Goal: Check status: Check status

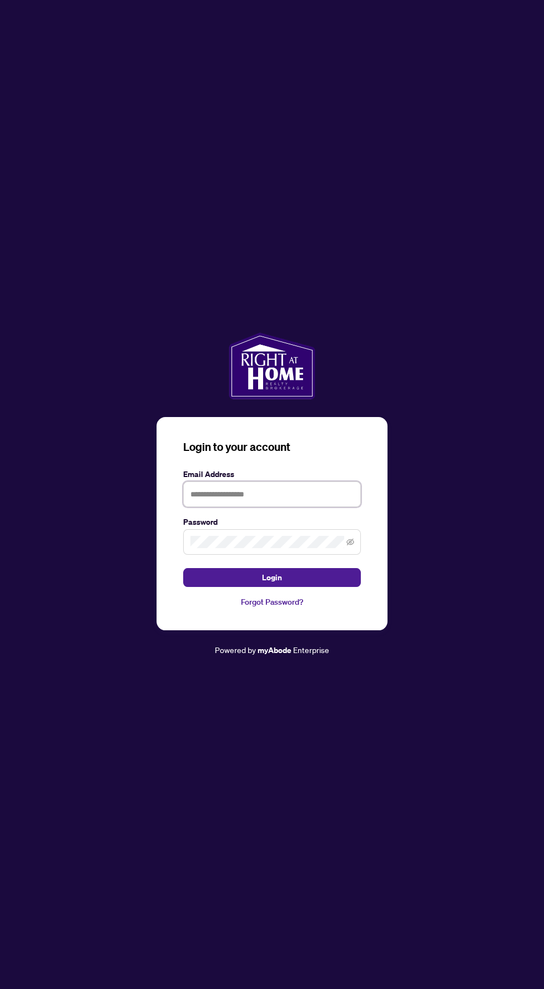
click at [323, 507] on input "text" at bounding box center [272, 495] width 178 height 26
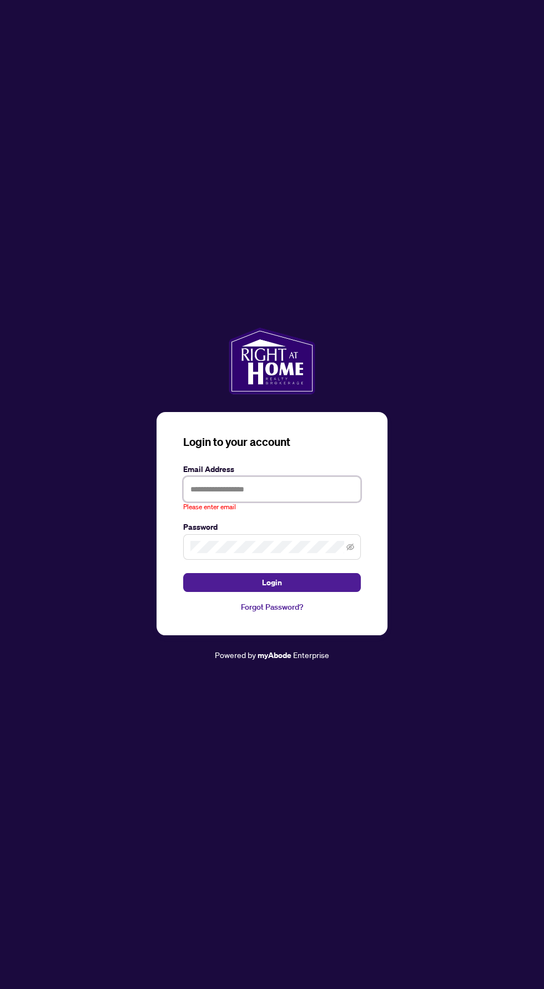
type input "**********"
click at [183, 573] on button "Login" at bounding box center [272, 582] width 178 height 19
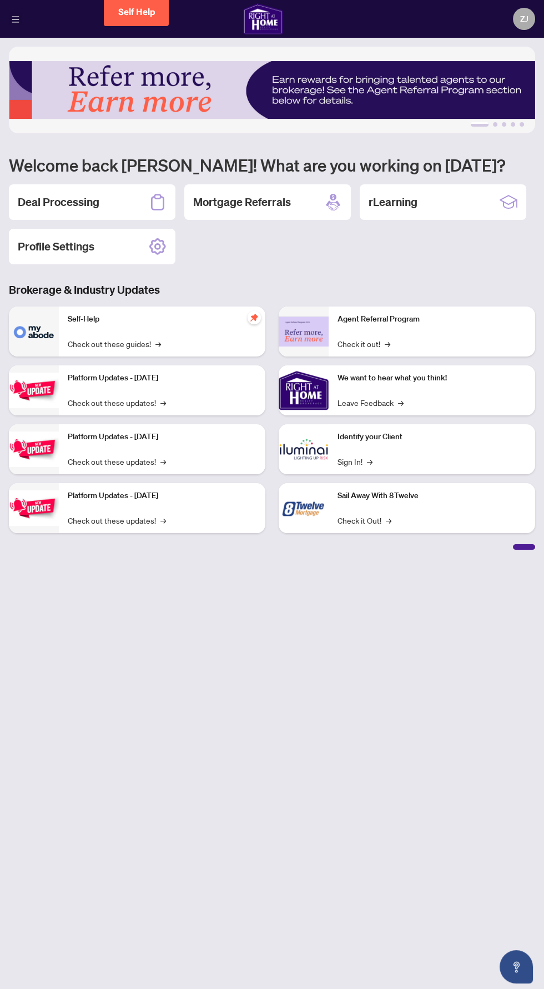
click at [16, 18] on icon "menu" at bounding box center [15, 19] width 7 height 6
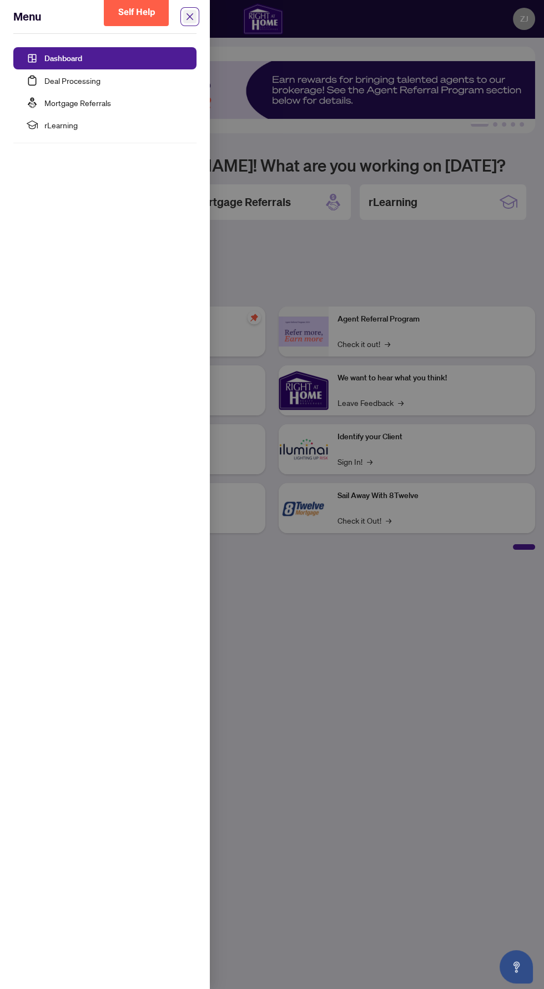
click at [192, 10] on span "close" at bounding box center [190, 16] width 19 height 19
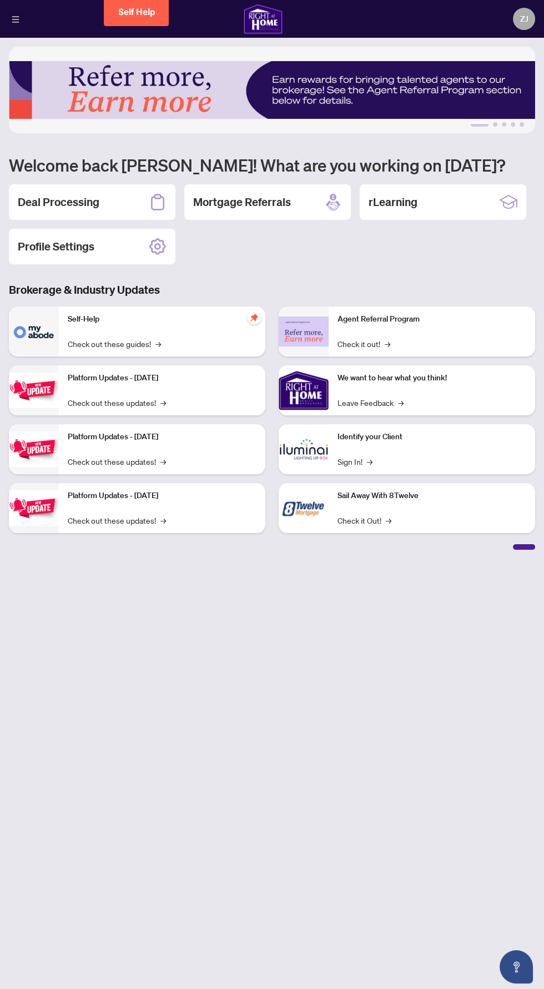
click at [16, 18] on icon "menu" at bounding box center [15, 19] width 7 height 6
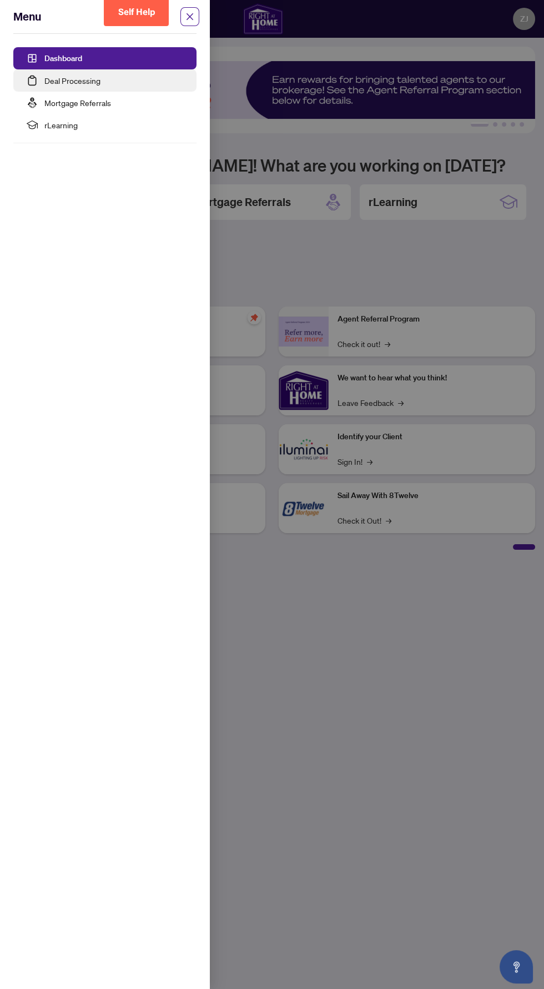
click at [81, 81] on link "Deal Processing" at bounding box center [72, 81] width 56 height 10
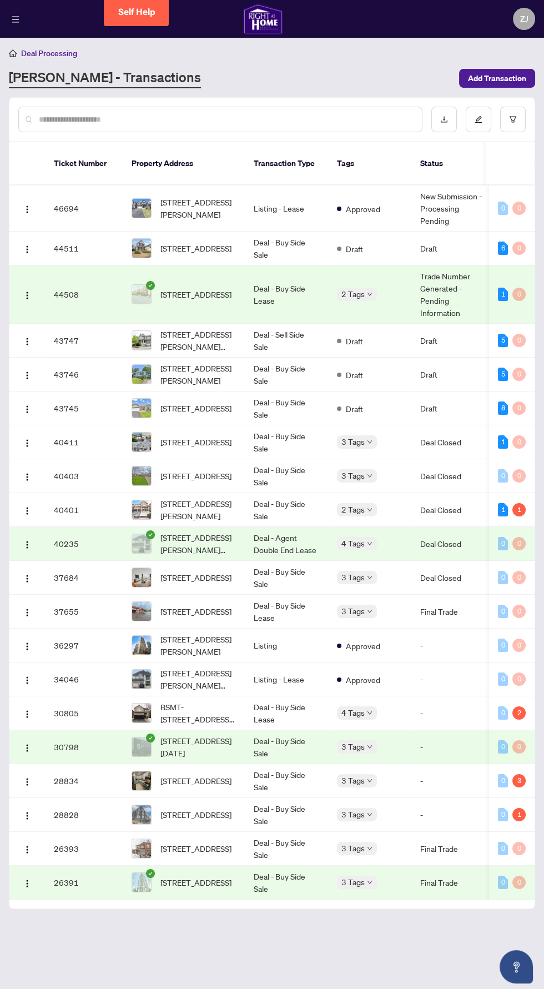
click at [214, 436] on span "[STREET_ADDRESS]" at bounding box center [196, 442] width 71 height 12
click at [64, 428] on td "40411" at bounding box center [84, 442] width 78 height 34
click at [43, 426] on td at bounding box center [27, 442] width 36 height 34
click at [196, 436] on span "[STREET_ADDRESS]" at bounding box center [196, 442] width 71 height 12
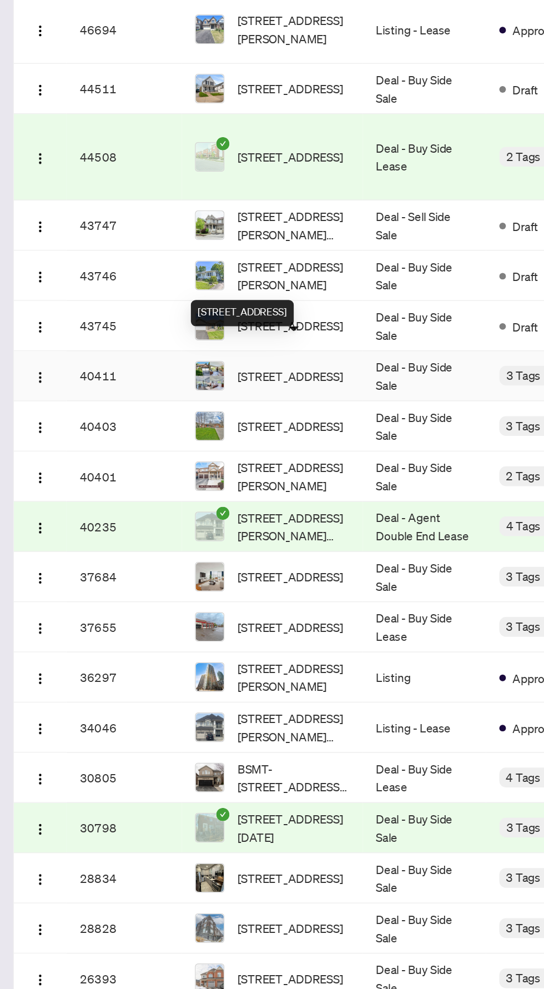
click at [57, 425] on td "40411" at bounding box center [84, 442] width 78 height 34
click at [23, 439] on img "button" at bounding box center [27, 443] width 9 height 9
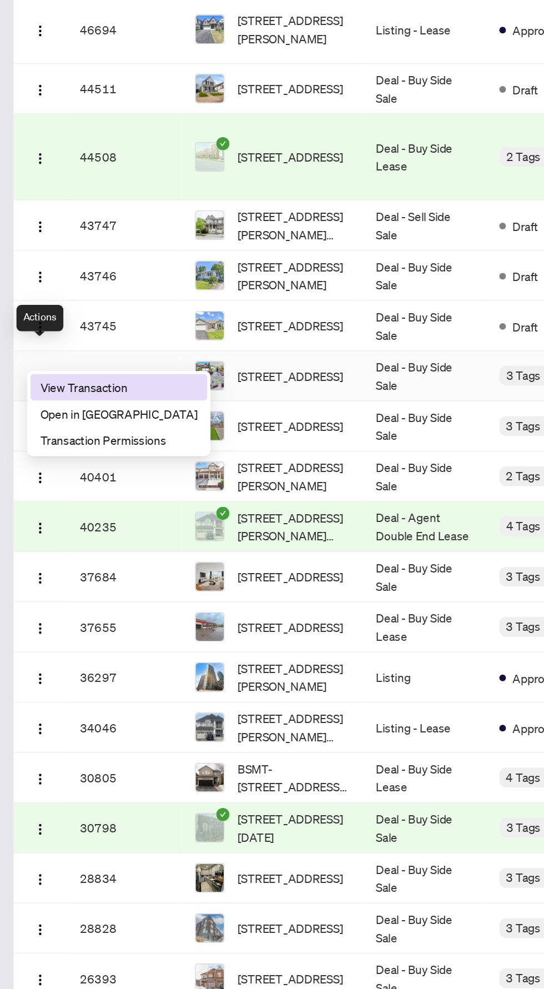
click at [81, 447] on span "View Transaction" at bounding box center [80, 450] width 106 height 12
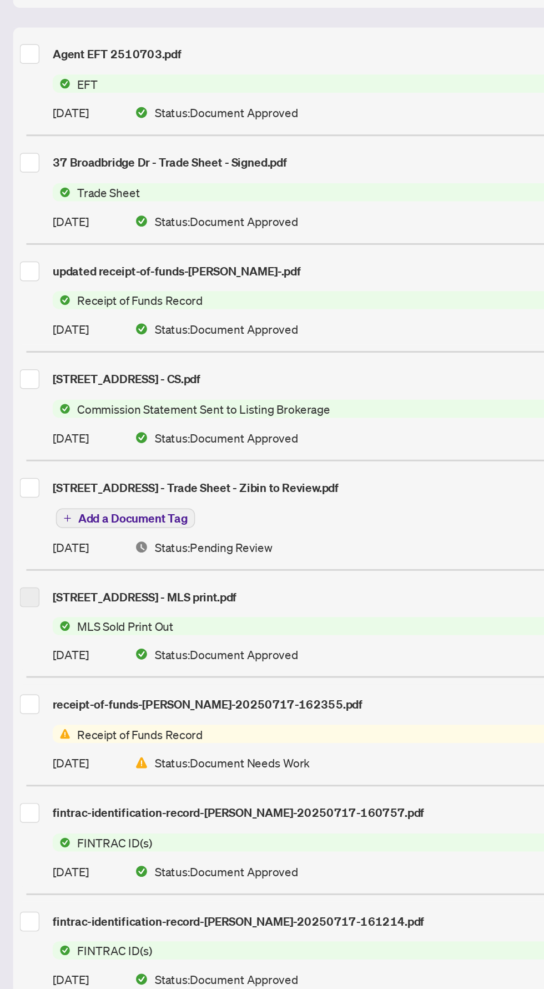
click at [197, 243] on span "EFT" at bounding box center [256, 245] width 440 height 12
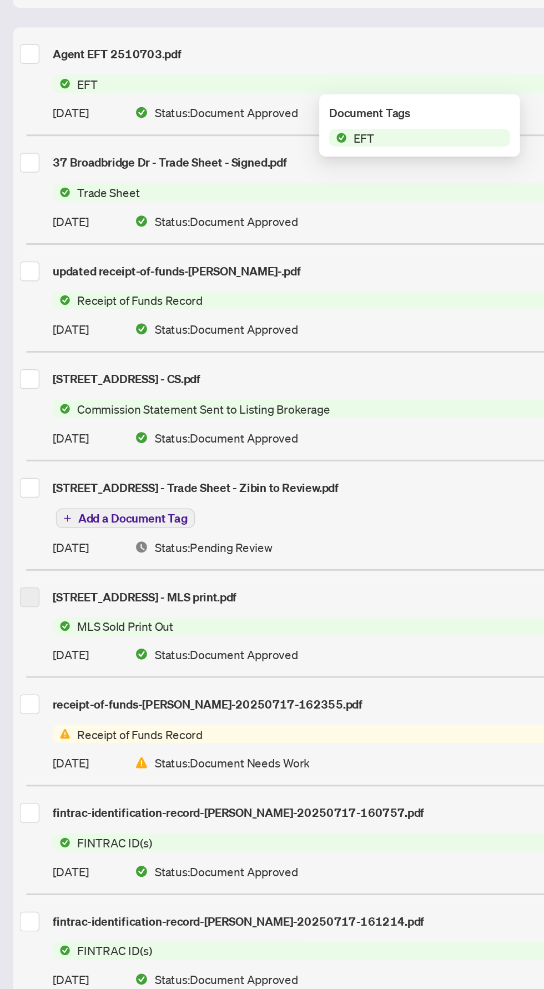
click at [277, 287] on span "EFT" at bounding box center [283, 281] width 122 height 12
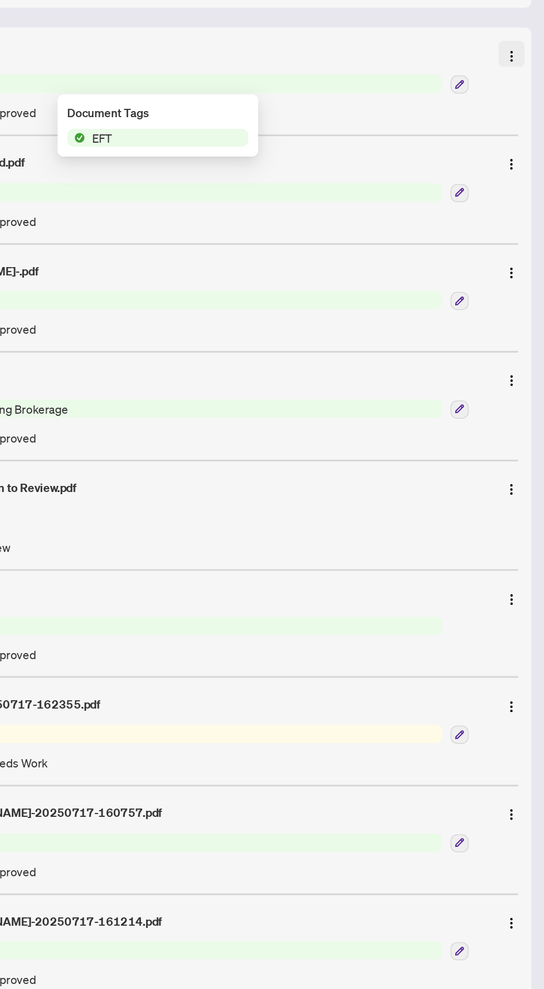
click at [522, 225] on img "button" at bounding box center [522, 226] width 9 height 9
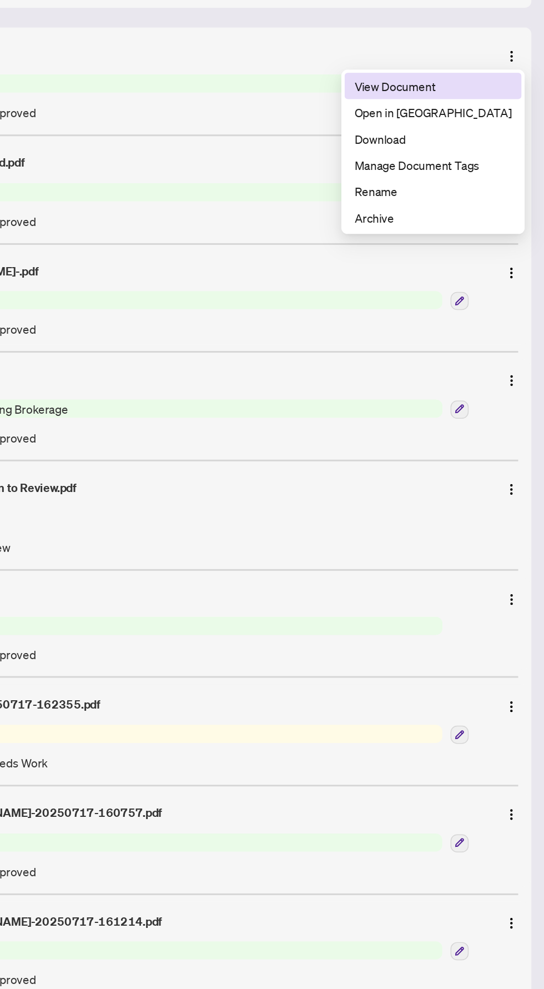
click at [481, 245] on span "View Document" at bounding box center [469, 246] width 106 height 12
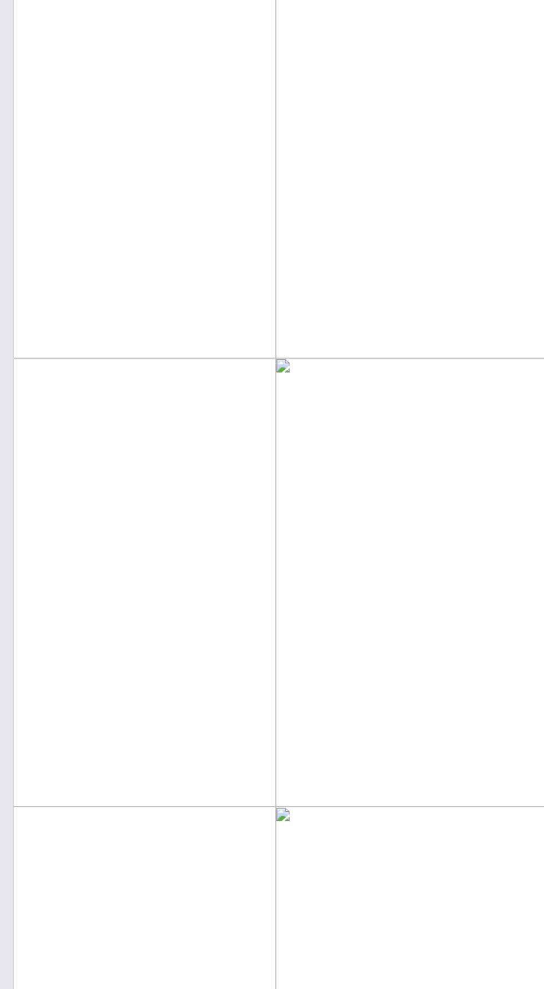
scroll to position [10, 139]
